Goal: Task Accomplishment & Management: Use online tool/utility

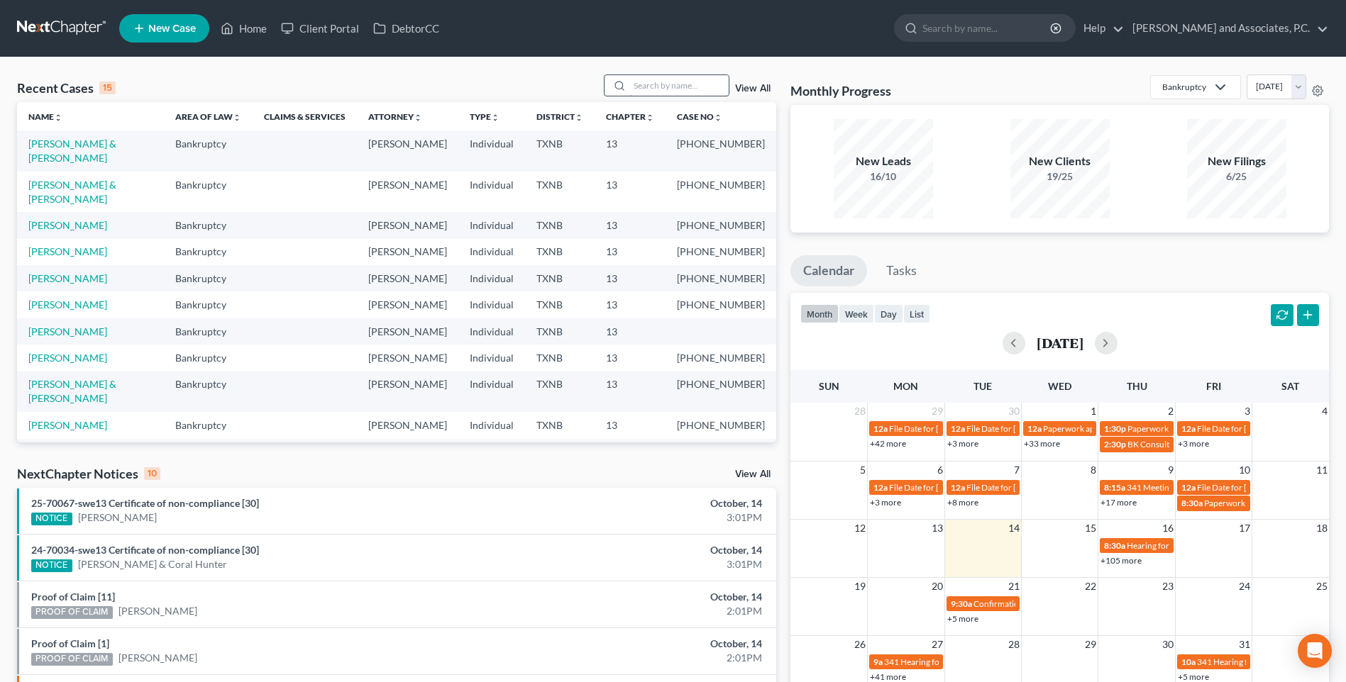
click at [646, 89] on input "search" at bounding box center [678, 85] width 99 height 21
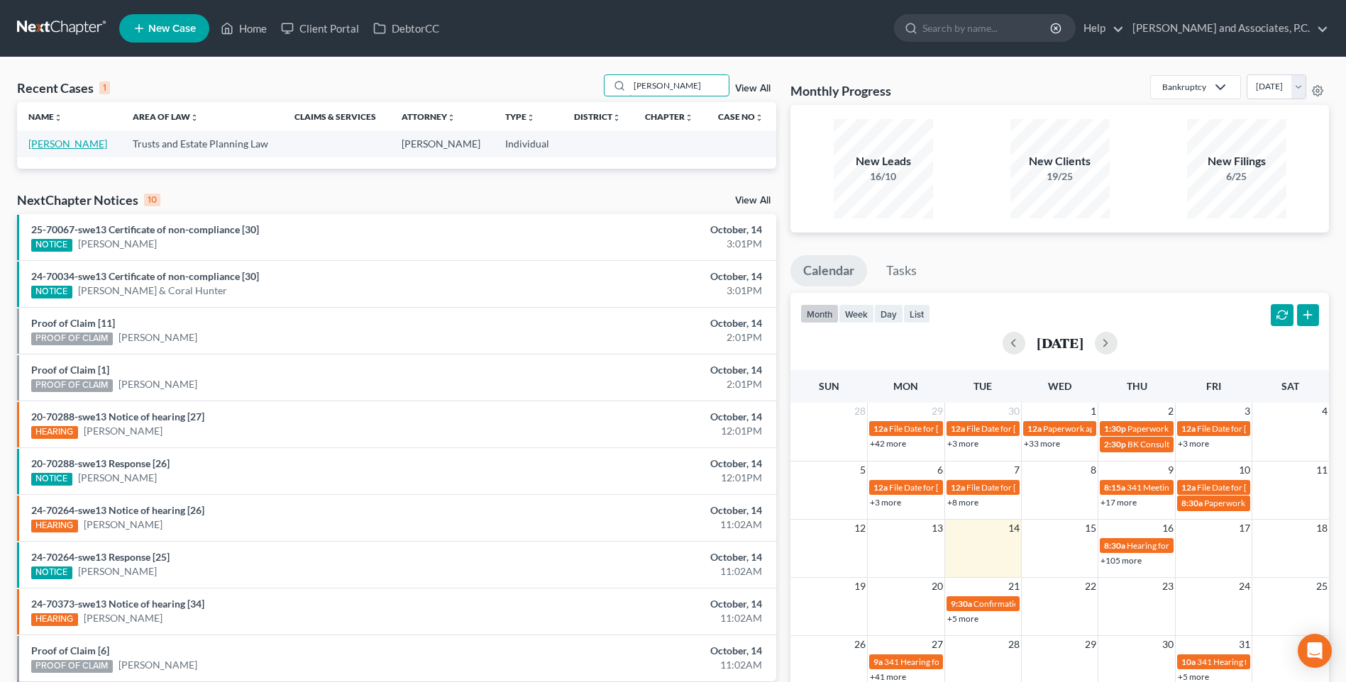
type input "[PERSON_NAME]"
click at [77, 146] on link "[PERSON_NAME]" at bounding box center [67, 144] width 79 height 12
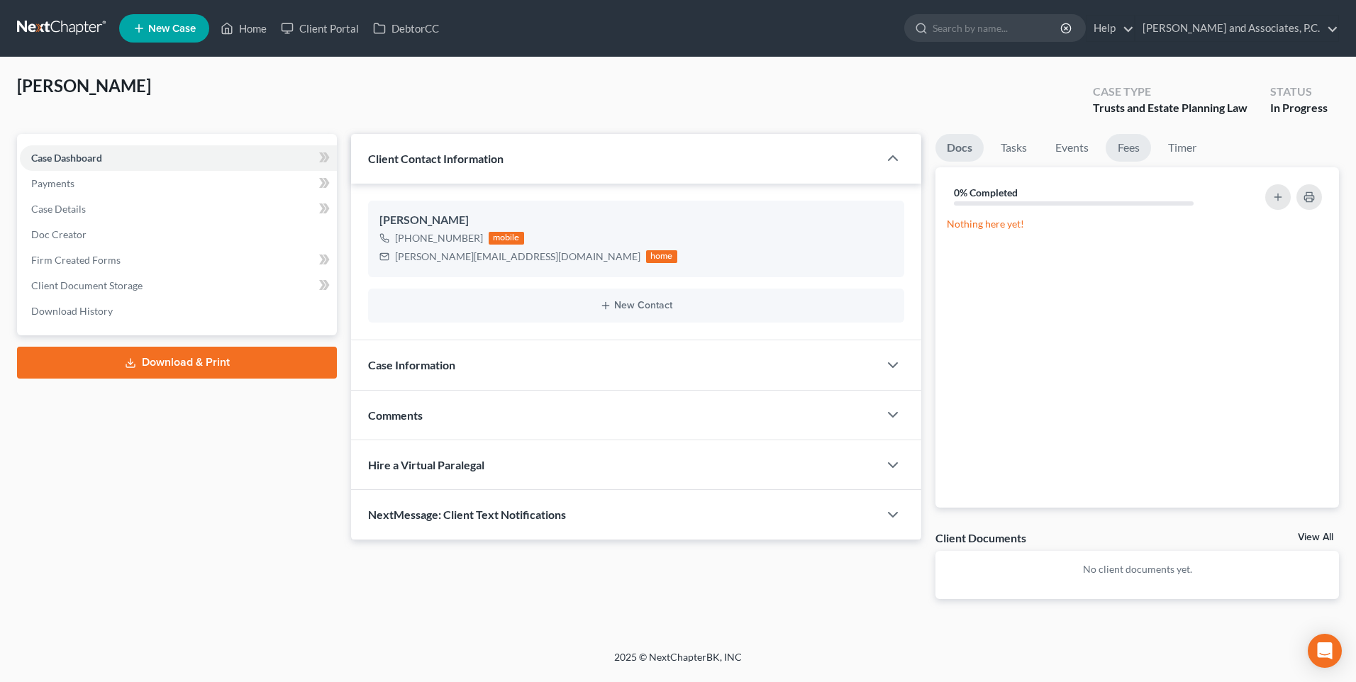
click at [1133, 148] on link "Fees" at bounding box center [1128, 148] width 45 height 28
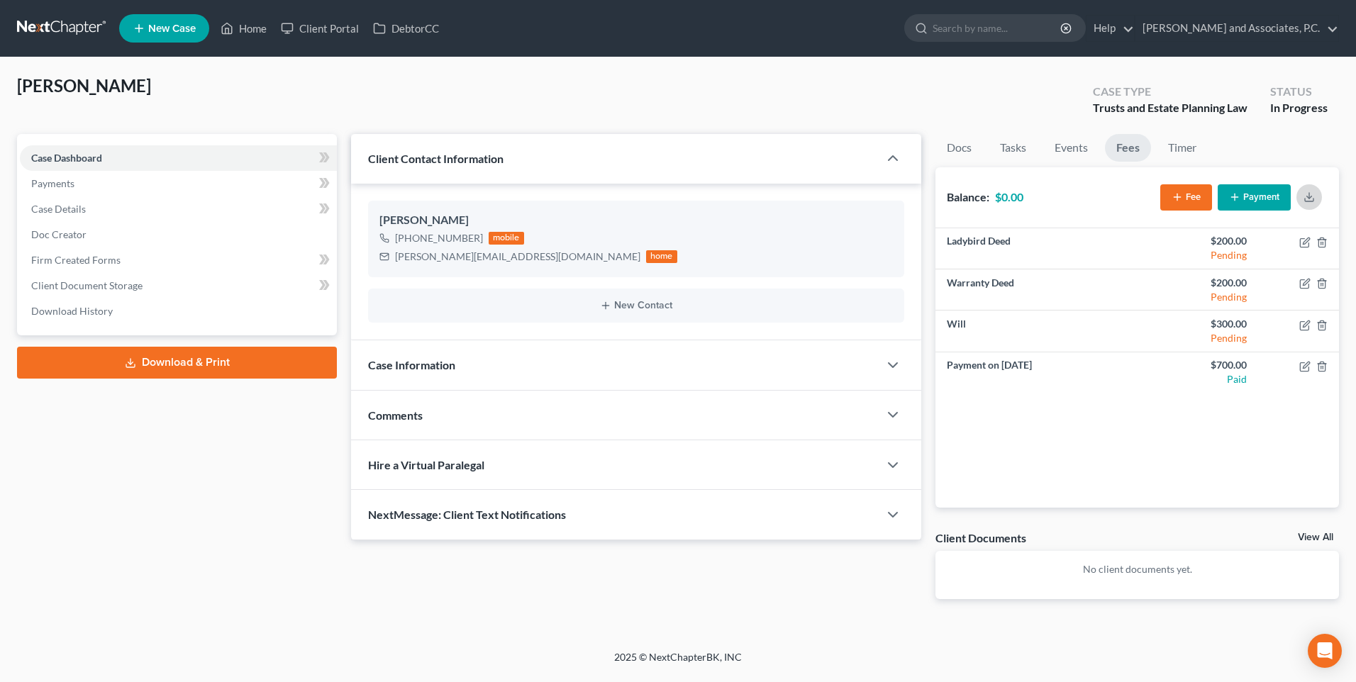
click at [1306, 196] on icon "button" at bounding box center [1309, 197] width 11 height 11
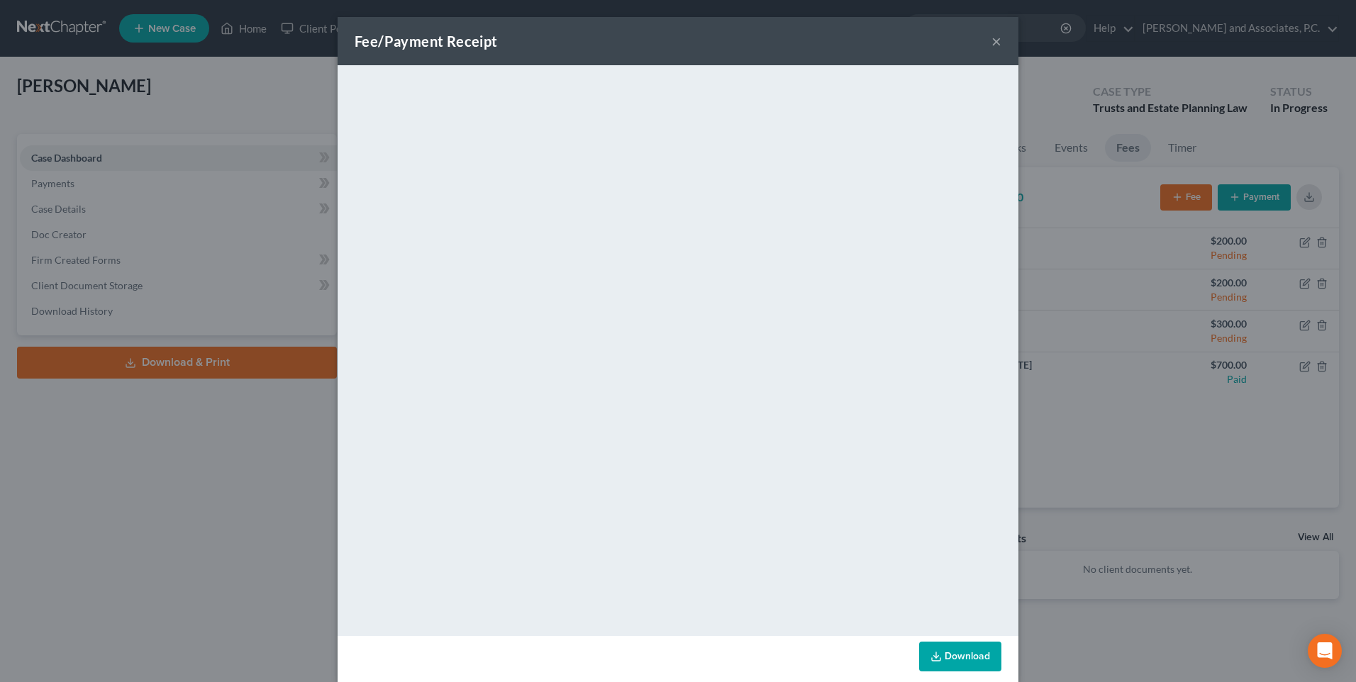
click at [992, 45] on button "×" at bounding box center [997, 41] width 10 height 17
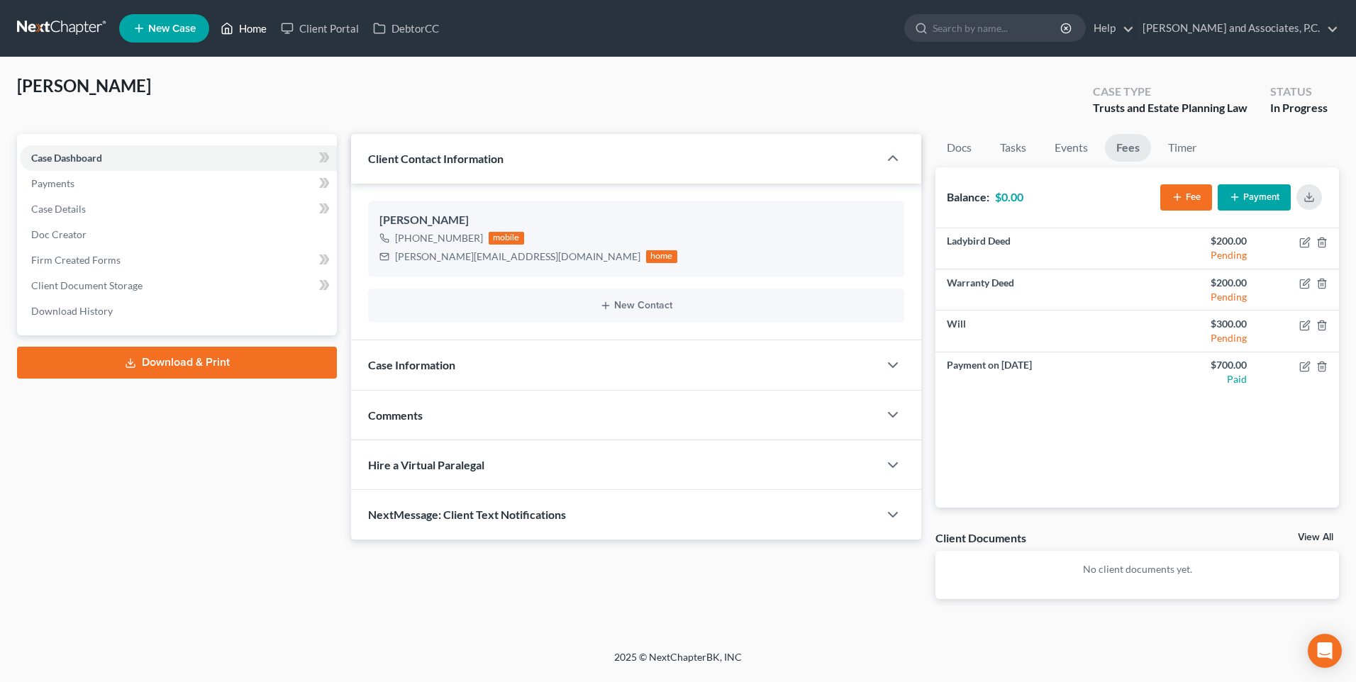
click at [253, 31] on link "Home" at bounding box center [244, 29] width 60 height 26
